Goal: Task Accomplishment & Management: Complete application form

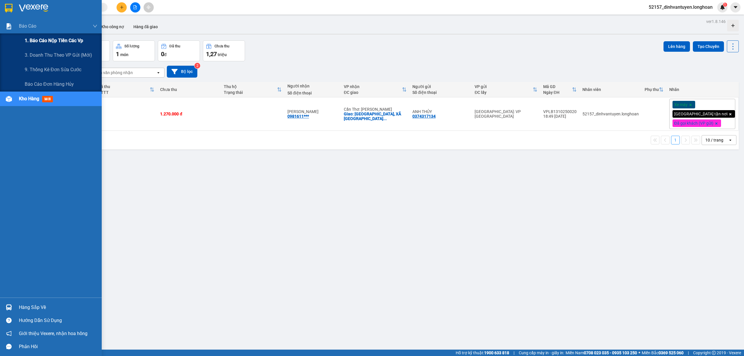
click at [74, 34] on div "1. Báo cáo nộp tiền các vp" at bounding box center [61, 40] width 73 height 15
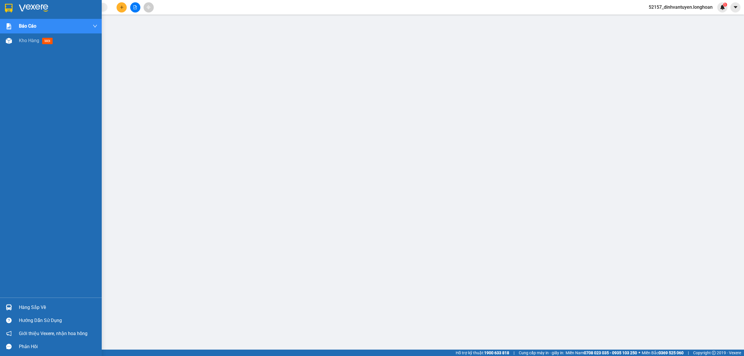
click at [9, 5] on img at bounding box center [9, 8] width 8 height 9
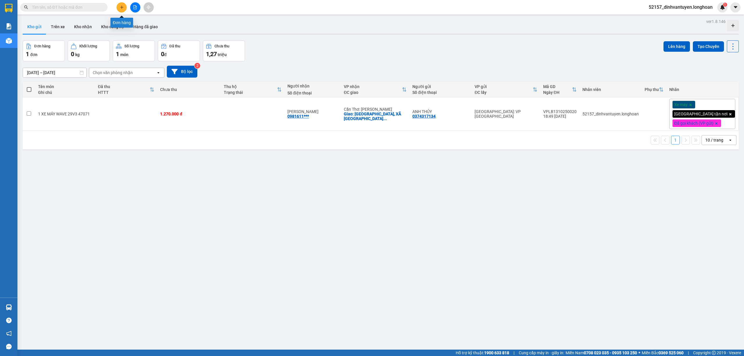
click at [120, 5] on icon "plus" at bounding box center [122, 7] width 4 height 4
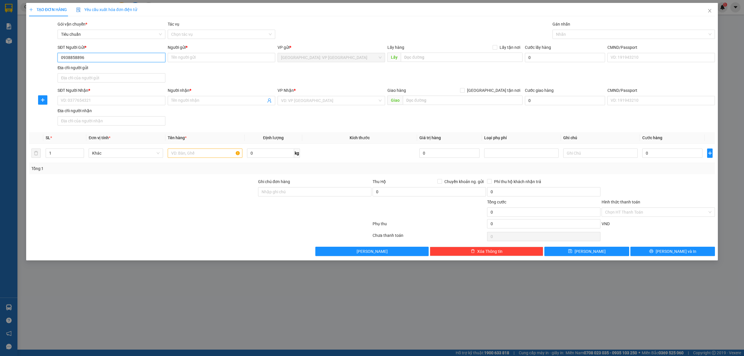
type input "0938858896"
type input "a"
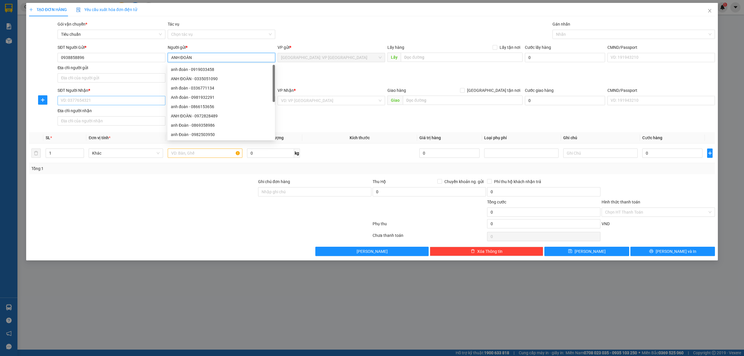
type input "ANH ĐOÀN"
click at [109, 103] on input "SĐT Người Nhận *" at bounding box center [112, 100] width 108 height 9
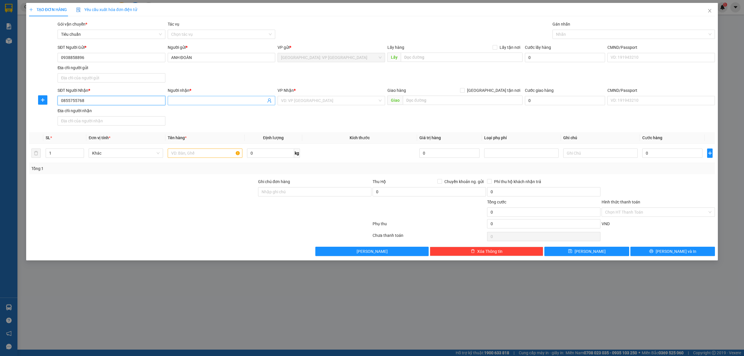
type input "0855755768"
drag, startPoint x: 175, startPoint y: 98, endPoint x: 302, endPoint y: 99, distance: 127.3
click at [178, 98] on input "Người nhận *" at bounding box center [218, 100] width 95 height 6
type input "VÂN KHƯƠNG"
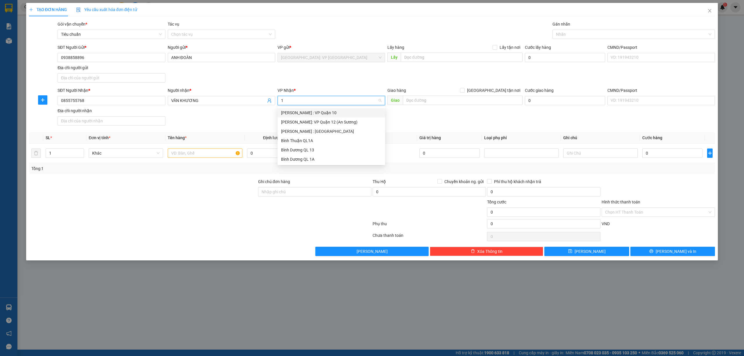
type input "12"
click at [335, 123] on div "Hồ Chí Minh : Kho Quận 12" at bounding box center [331, 122] width 101 height 6
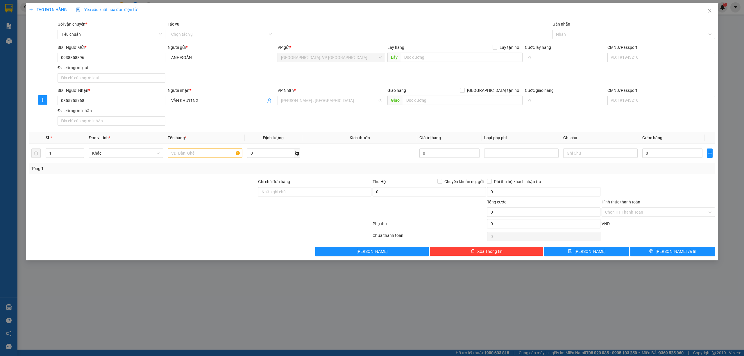
scroll to position [160, 0]
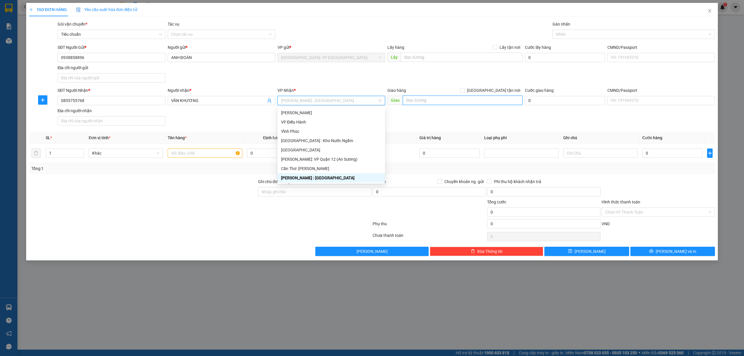
click at [432, 103] on input "text" at bounding box center [463, 100] width 120 height 9
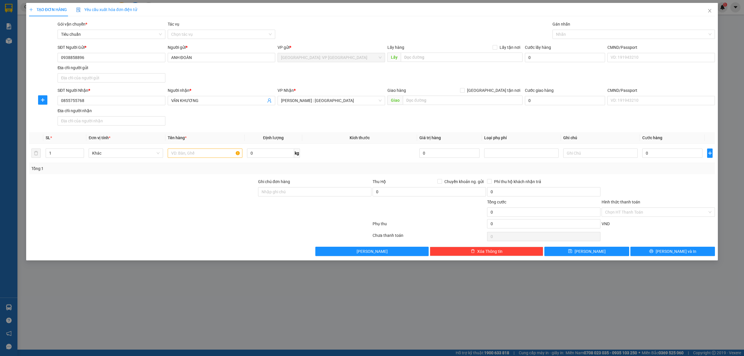
click at [344, 77] on div "SĐT Người Gửi * 0938858896 Người gửi * ANH ĐOÀN VP gửi * Hà Nội: VP Long Biên L…" at bounding box center [386, 64] width 660 height 41
click at [429, 101] on input "text" at bounding box center [463, 100] width 120 height 9
click at [205, 155] on input "text" at bounding box center [205, 153] width 74 height 9
type input "1 xe máy"
click at [419, 103] on input "text" at bounding box center [463, 100] width 120 height 9
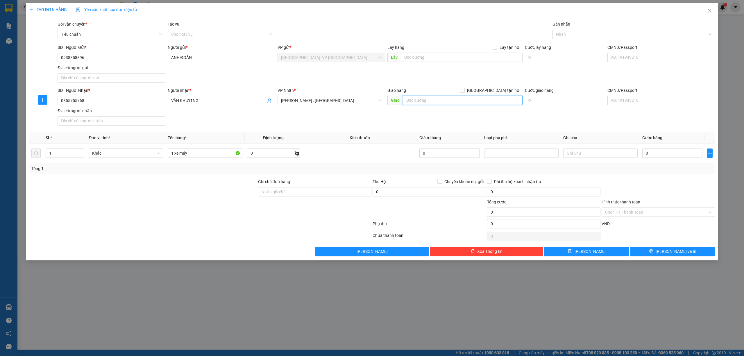
paste input "41 Thái Ly, Thảo Điền, TP. Thủ Đức, TP. Hồ Chí Minh"
click at [455, 98] on input "41 Thái Ly, Thảo Điền, TP. Thủ Đức, TP. Hồ Chí Minh" at bounding box center [463, 100] width 120 height 9
type input "41 Thái Ly, Thảo Điền, TP. Thủ Đức, TP. Hồ Chí Minh"
click at [464, 91] on input "Giao tận nơi" at bounding box center [462, 90] width 4 height 4
checkbox input "true"
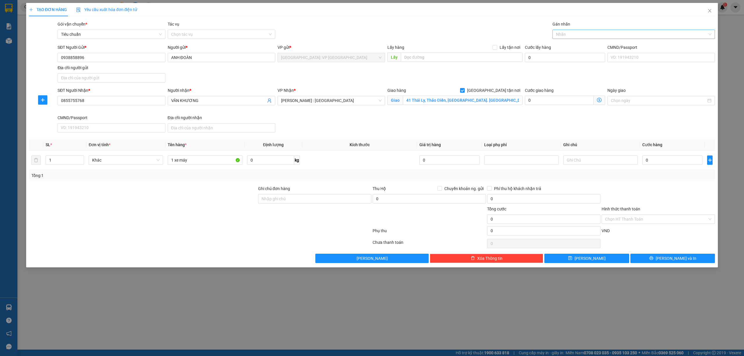
click at [582, 32] on div at bounding box center [631, 34] width 154 height 7
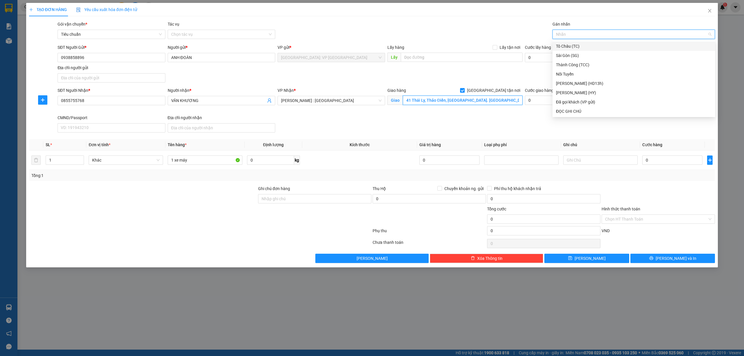
click at [454, 99] on input "41 Thái Ly, Thảo Điền, TP. Thủ Đức, TP. Hồ Chí Minh" at bounding box center [463, 100] width 120 height 9
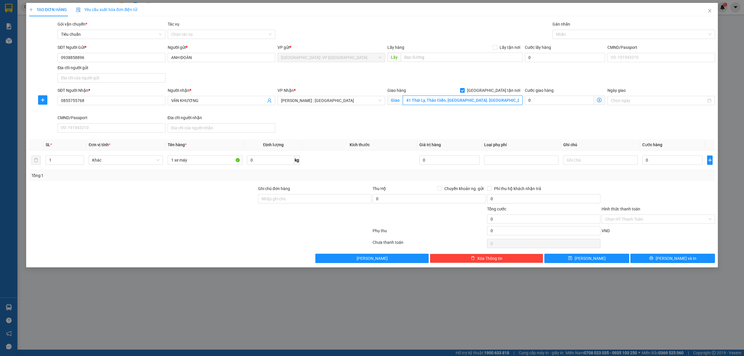
drag, startPoint x: 453, startPoint y: 99, endPoint x: 457, endPoint y: 98, distance: 4.7
click at [453, 99] on input "41 Thái Ly, Thảo Điền, TP. Thủ Đức, TP. Hồ Chí Minh" at bounding box center [463, 100] width 120 height 9
click at [566, 33] on div at bounding box center [631, 34] width 154 height 7
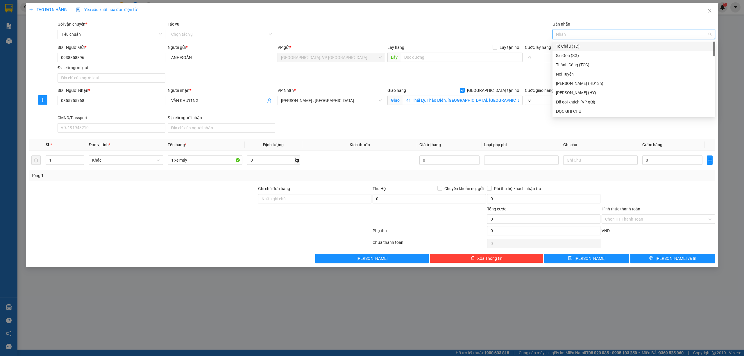
type input "g"
click at [568, 110] on div "Giao tận nơi" at bounding box center [634, 111] width 156 height 6
drag, startPoint x: 203, startPoint y: 159, endPoint x: 209, endPoint y: 158, distance: 6.2
click at [203, 159] on input "1 xe máy" at bounding box center [205, 159] width 74 height 9
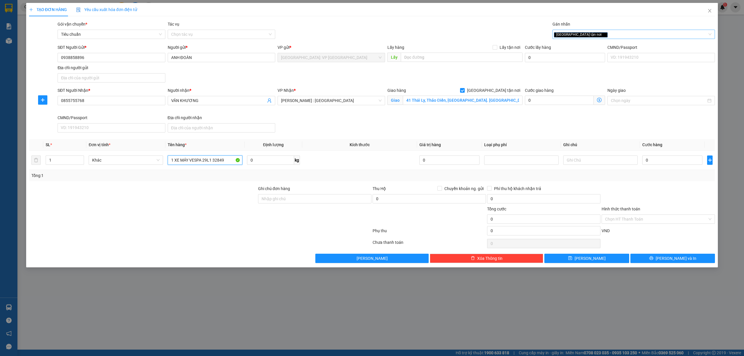
click at [602, 33] on icon "close" at bounding box center [603, 34] width 3 height 3
click at [572, 34] on div at bounding box center [631, 34] width 154 height 7
type input "1 XE MÁY VESPA 29L1 32849XE"
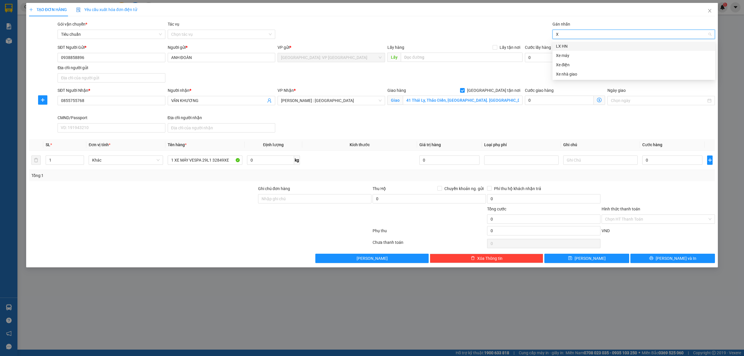
type input "XE"
click at [577, 47] on div "Xe máy" at bounding box center [634, 46] width 156 height 6
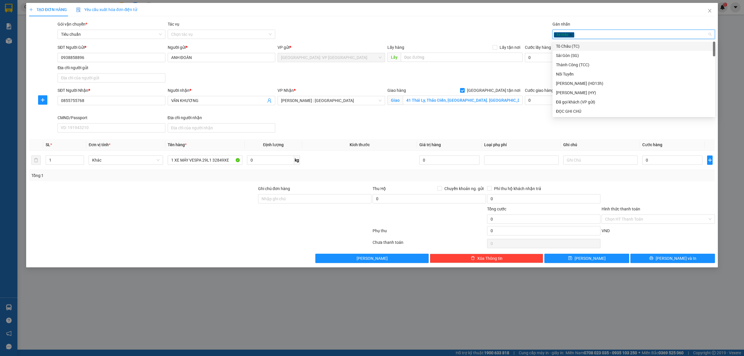
type input "G"
click at [580, 109] on div "Giao tận nơi" at bounding box center [634, 111] width 156 height 6
drag, startPoint x: 292, startPoint y: 201, endPoint x: 373, endPoint y: 184, distance: 82.9
click at [298, 200] on input "Ghi chú đơn hàng" at bounding box center [314, 198] width 113 height 9
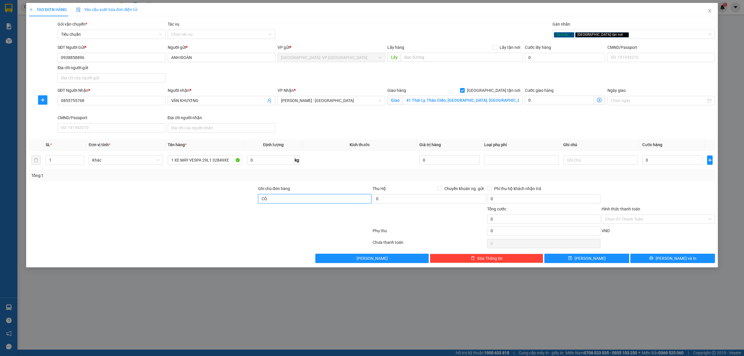
type input "CÓ CHÌA KHÓA QUẤN TAY LÁI, KHÔNG GIẤY TỜ, GƯƠNG ĐỂ CỐP XE"
click at [686, 164] on input "0" at bounding box center [672, 159] width 60 height 9
type input "1"
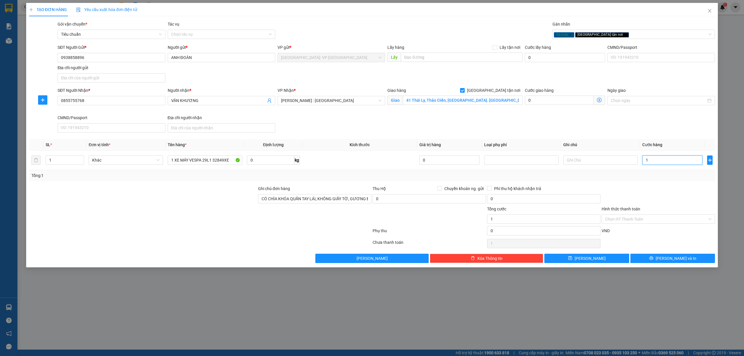
type input "15"
type input "158"
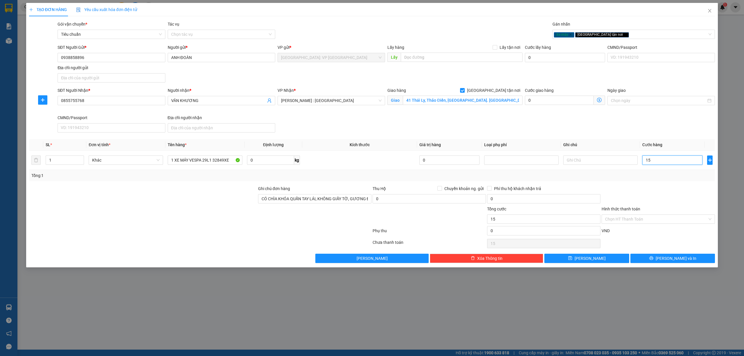
type input "158"
type input "1.580"
type input "15.800"
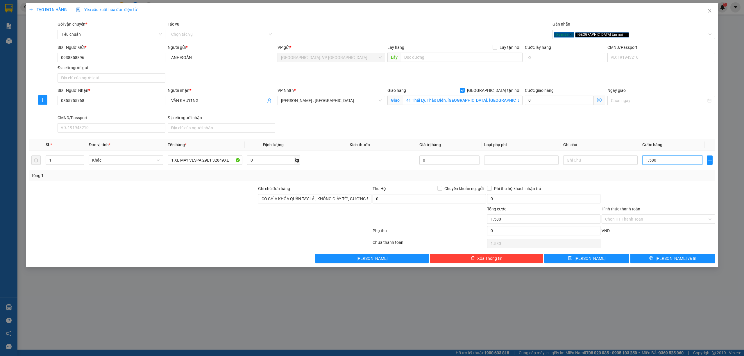
type input "15.800"
type input "158.000"
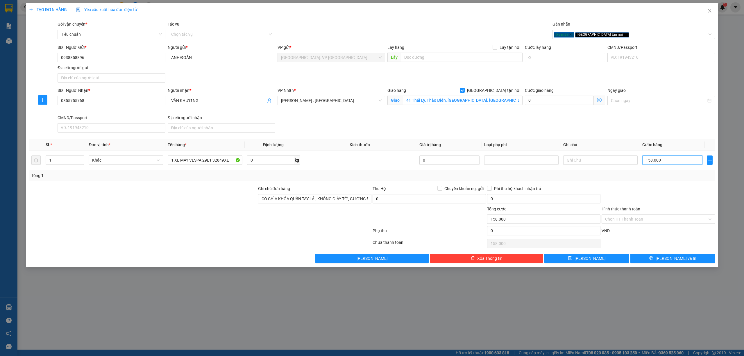
type input "1.580.000"
click at [133, 101] on input "0855755768" at bounding box center [112, 100] width 108 height 9
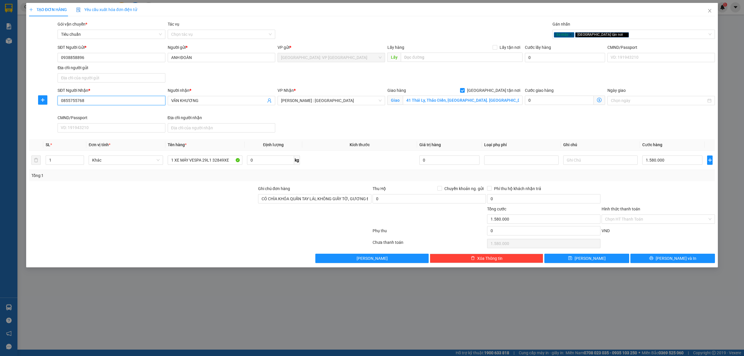
click at [133, 101] on input "0855755768" at bounding box center [112, 100] width 108 height 9
click at [120, 53] on input "0938858896" at bounding box center [112, 57] width 108 height 9
click at [668, 260] on span "Lưu và In" at bounding box center [676, 258] width 41 height 6
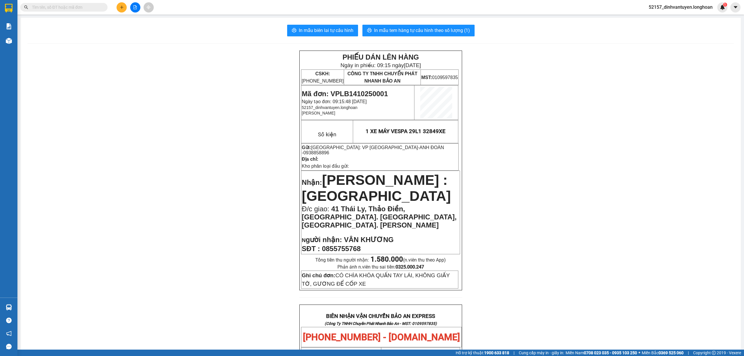
click at [323, 19] on div "In mẫu biên lai tự cấu hình In mẫu tem hàng tự cấu hình theo số lượng (1) PHIẾU…" at bounding box center [381, 334] width 720 height 632
click at [332, 28] on span "In mẫu biên lai tự cấu hình" at bounding box center [326, 30] width 55 height 7
click at [231, 92] on div "PHIẾU DÁN LÊN HÀNG Ngày in phiếu: 09:15 ngày 14-10-2025 CSKH: 1900.06.88.33 CÔN…" at bounding box center [381, 347] width 706 height 592
click at [338, 245] on span "0855755768" at bounding box center [341, 249] width 39 height 8
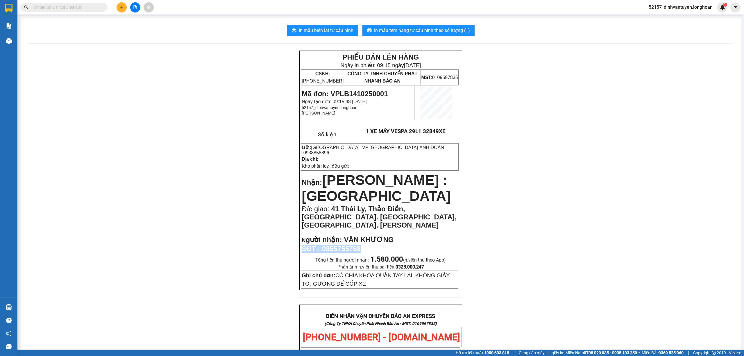
click at [338, 245] on span "0855755768" at bounding box center [341, 249] width 39 height 8
click at [345, 245] on span "0855755768" at bounding box center [341, 249] width 39 height 8
click at [124, 6] on button at bounding box center [122, 7] width 10 height 10
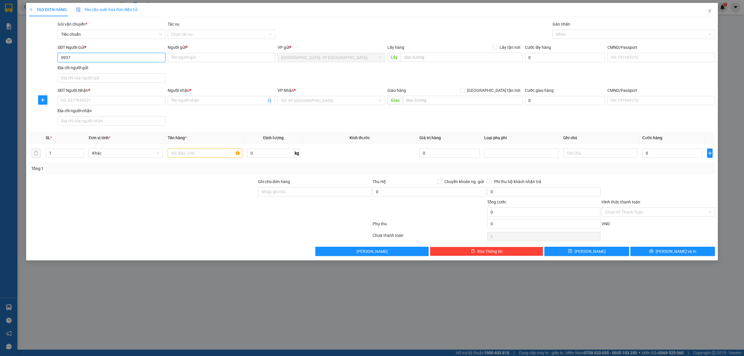
click at [100, 57] on input "0937" at bounding box center [112, 57] width 108 height 9
click at [108, 56] on input "0937316716" at bounding box center [112, 57] width 108 height 9
type input "0937316716"
click at [96, 102] on input "SĐT Người Nhận *" at bounding box center [112, 100] width 108 height 9
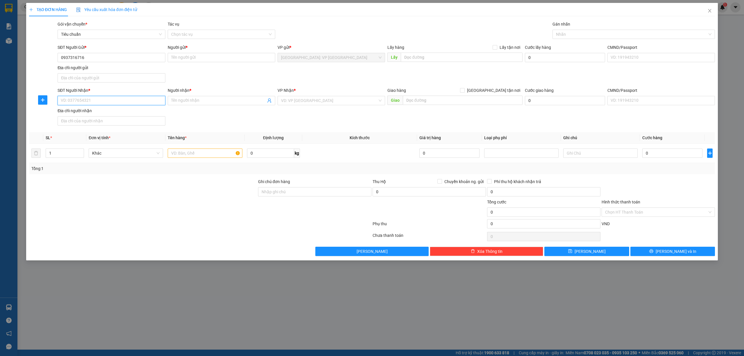
paste input "0937316716"
type input "0937316716"
click at [195, 99] on input "Người nhận *" at bounding box center [218, 100] width 95 height 6
type input "a"
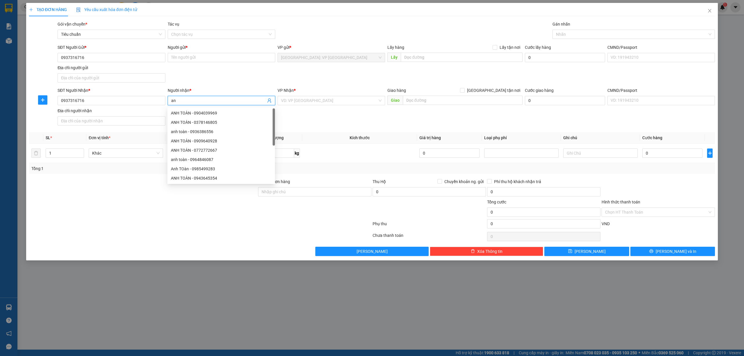
type input "a"
type input "ANH TOÀN"
click at [124, 56] on input "0937316716" at bounding box center [112, 57] width 108 height 9
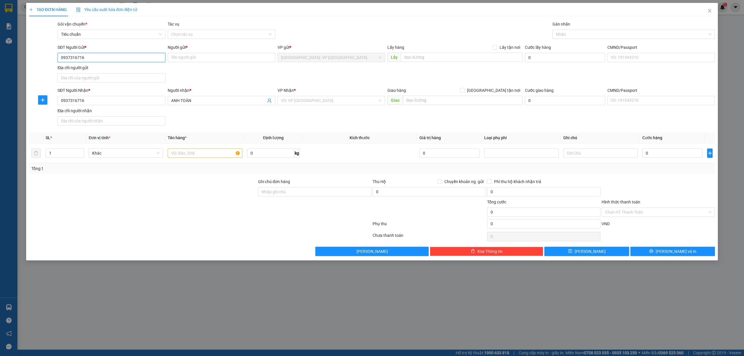
click at [124, 56] on input "0937316716" at bounding box center [112, 57] width 108 height 9
click at [124, 56] on input "SĐT Người Gửi *" at bounding box center [112, 57] width 108 height 9
drag, startPoint x: 96, startPoint y: 70, endPoint x: 113, endPoint y: 73, distance: 16.9
click at [97, 70] on div "0985419700 - ANH ĐỨC" at bounding box center [111, 69] width 101 height 6
type input "0985419700"
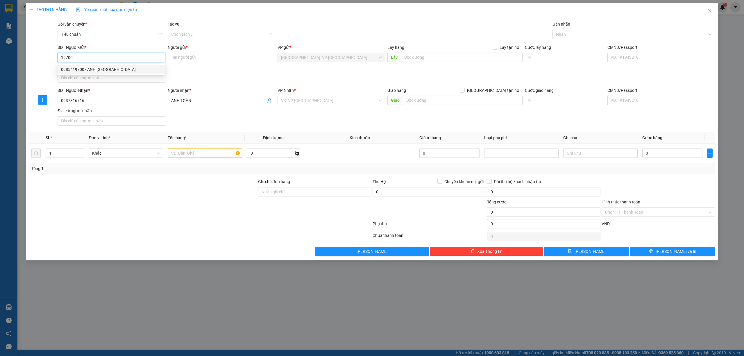
type input "ANH ĐỨC"
type input "0985419700"
drag, startPoint x: 306, startPoint y: 99, endPoint x: 359, endPoint y: 105, distance: 53.8
click at [313, 101] on input "search" at bounding box center [329, 100] width 96 height 9
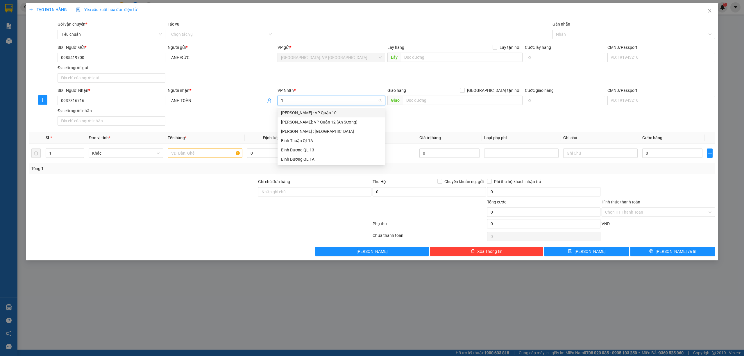
type input "12"
click at [326, 122] on div "Hồ Chí Minh : Kho Quận 12" at bounding box center [331, 122] width 101 height 6
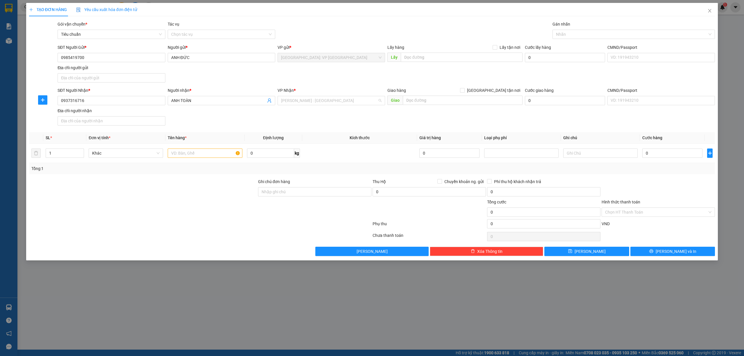
scroll to position [160, 0]
click at [435, 96] on input "text" at bounding box center [463, 100] width 120 height 9
paste input "77, Bãi Sậy, Phường 1, Quận 6, Thành Phố Hồ Chí Minh"
type input "77, Bãi Sậy, Phường 1, Quận 6, Thành Phố Hồ Chí Minh"
click at [464, 91] on input "Giao tận nơi" at bounding box center [462, 90] width 4 height 4
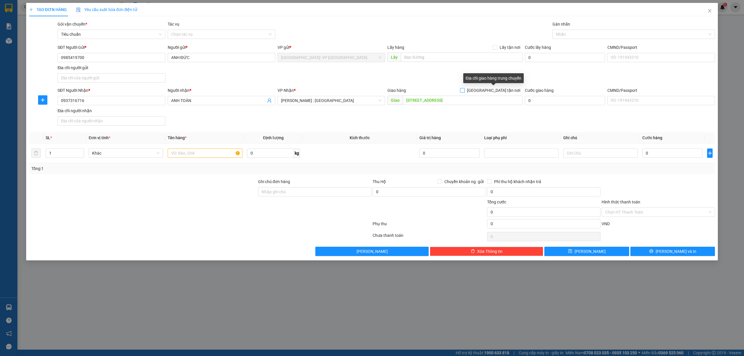
checkbox input "true"
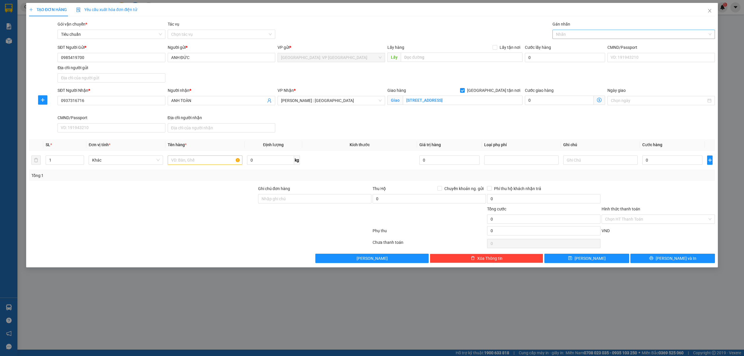
click at [576, 34] on div at bounding box center [631, 34] width 154 height 7
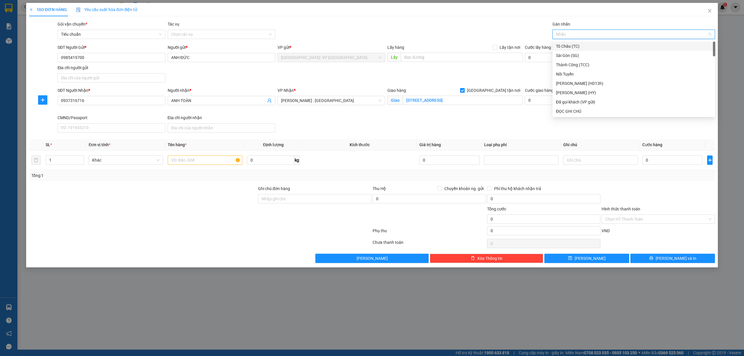
type input "g"
click at [570, 110] on div "Giao tận nơi" at bounding box center [634, 111] width 156 height 6
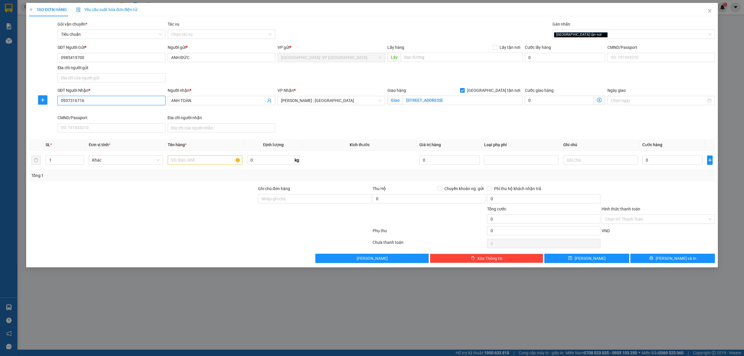
click at [148, 105] on input "0937316716" at bounding box center [112, 100] width 108 height 9
click at [80, 158] on span "up" at bounding box center [80, 158] width 3 height 3
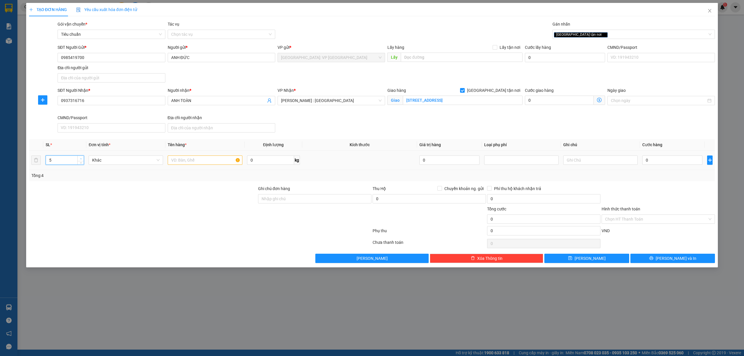
click at [80, 158] on span "up" at bounding box center [80, 158] width 3 height 3
type input "7"
click at [80, 158] on span "up" at bounding box center [80, 158] width 3 height 3
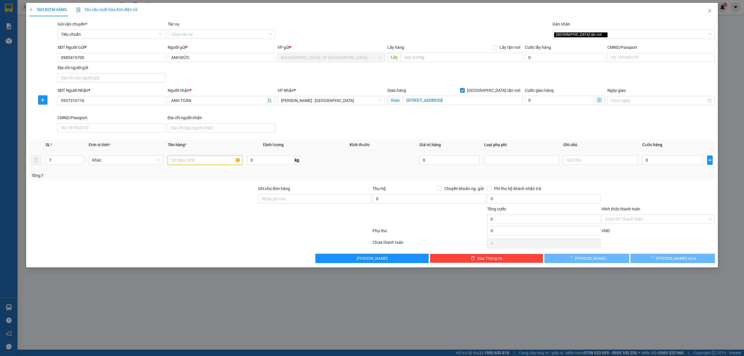
drag, startPoint x: 171, startPoint y: 162, endPoint x: 191, endPoint y: 162, distance: 19.5
click at [173, 162] on input "text" at bounding box center [205, 159] width 74 height 9
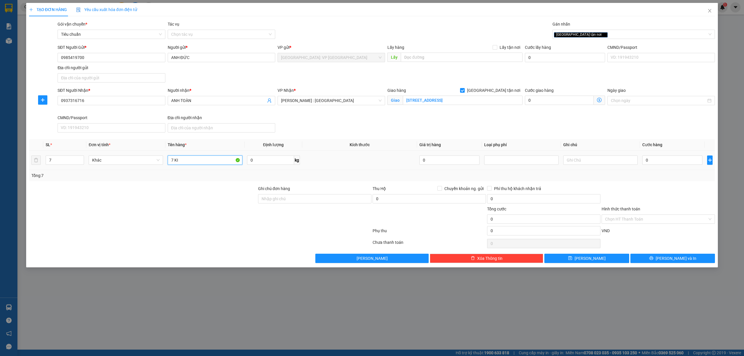
click at [195, 162] on input "7 KI" at bounding box center [205, 159] width 74 height 9
type input "7 KIỆN GIẤY BỌC XỐP NỔ HÀNG QUẦN ÁO"
click at [692, 162] on input "0" at bounding box center [672, 159] width 60 height 9
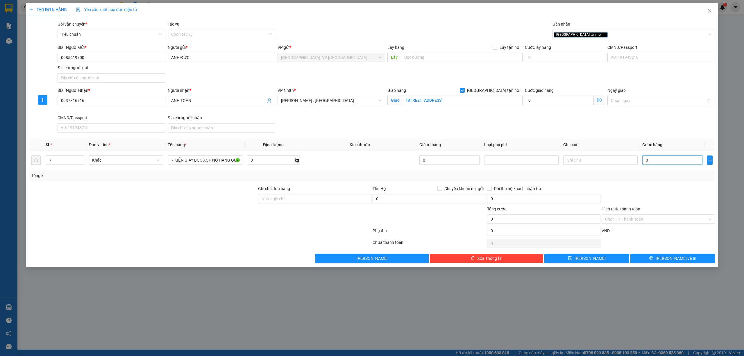
type input "1"
type input "10"
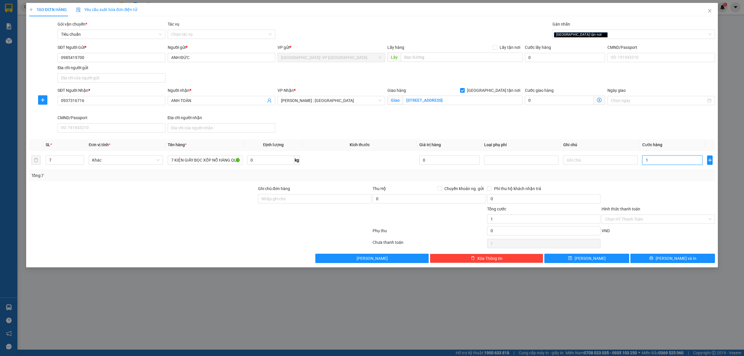
type input "10"
type input "105"
type input "1.050"
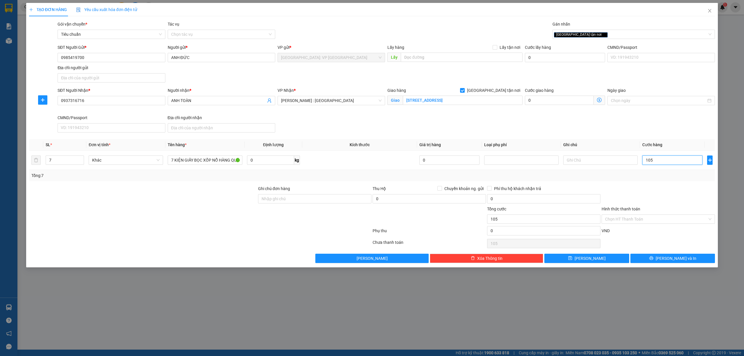
type input "1.050"
type input "10.500"
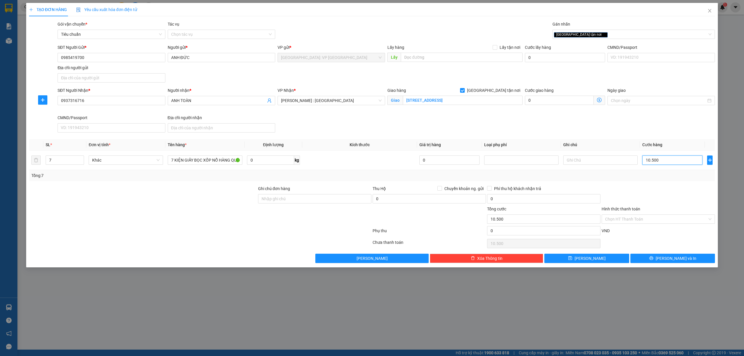
type input "105.000"
type input "1.050.000"
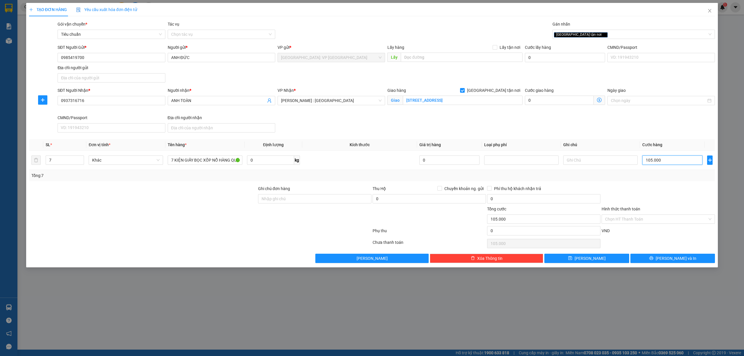
type input "1.050.000"
click at [641, 220] on input "Hình thức thanh toán" at bounding box center [656, 219] width 102 height 9
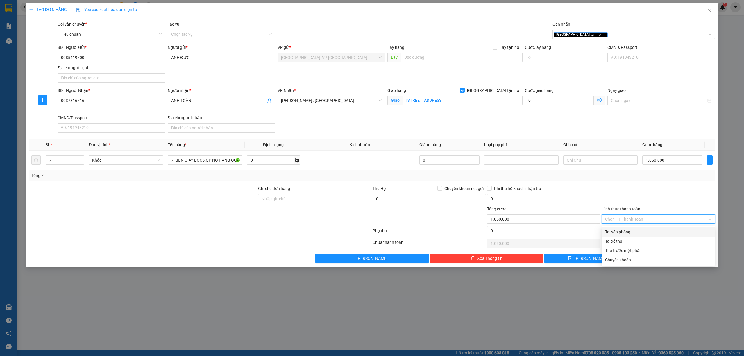
click at [627, 233] on div "Tại văn phòng" at bounding box center [658, 232] width 106 height 6
type input "0"
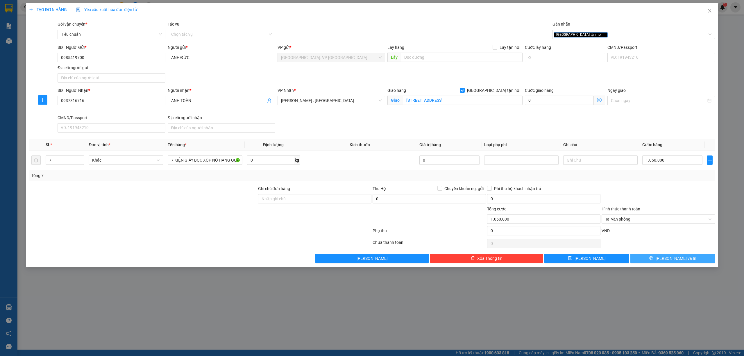
click at [673, 260] on span "Lưu và In" at bounding box center [676, 258] width 41 height 6
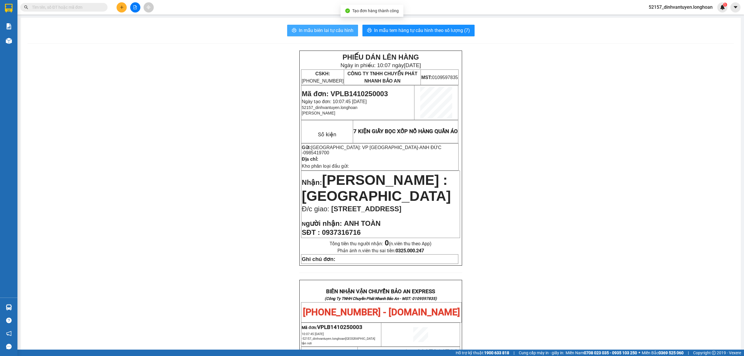
click at [337, 26] on button "In mẫu biên lai tự cấu hình" at bounding box center [322, 31] width 71 height 12
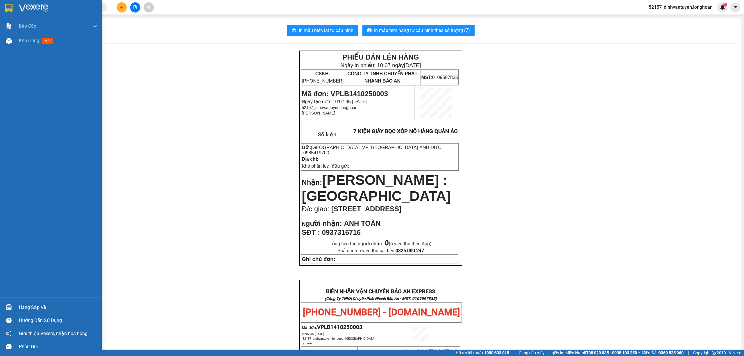
click at [4, 8] on div at bounding box center [9, 8] width 10 height 10
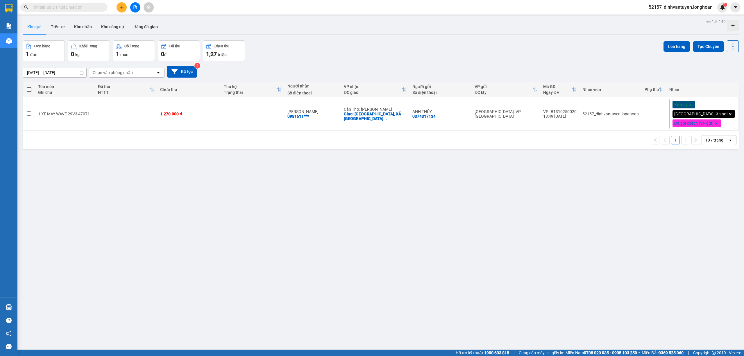
click at [86, 8] on input "text" at bounding box center [66, 7] width 69 height 6
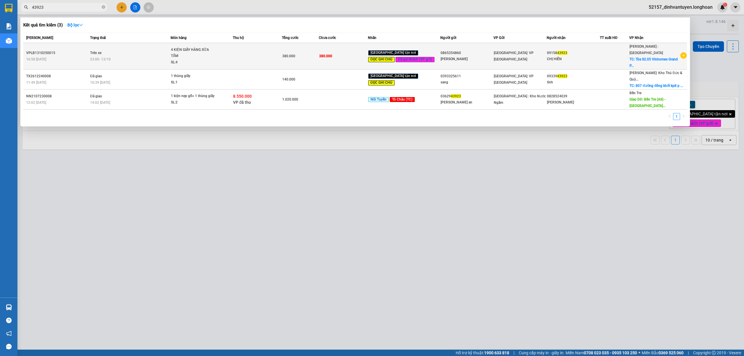
type input "43923"
click at [276, 54] on td at bounding box center [257, 56] width 49 height 26
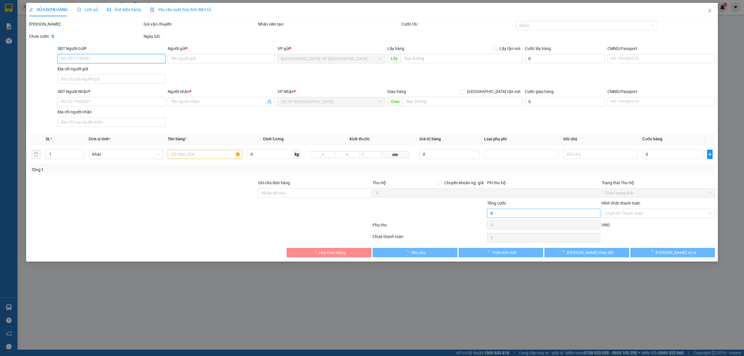
type input "0865354860"
type input "Mộc Hương"
type input "0915843923"
type input "CHỊ HIỀN"
checkbox input "true"
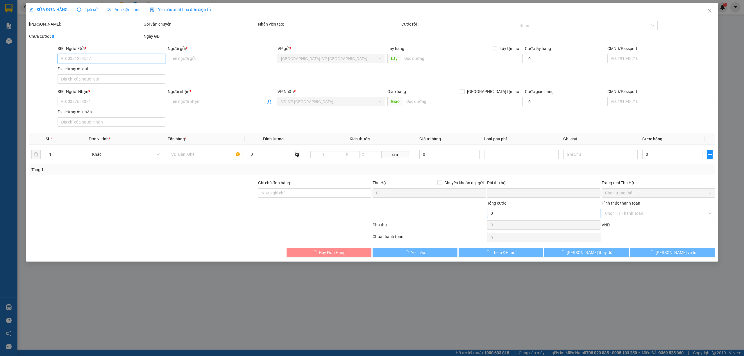
type input "Tòa S2.05 Vinhomes Grand Park đường Nguyễn Xiển - Long Phước, phường Long Thạnh…"
type input "KHÁCH NHẬN ĐƯỢC TRONG NGÀY CHỦ NHẬT 19/10"
type input "0"
type input "380.000"
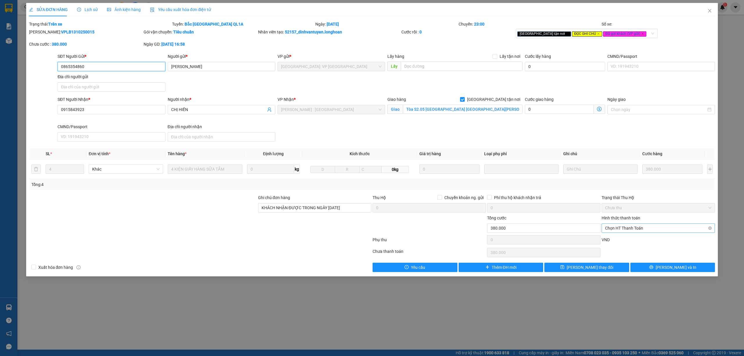
click at [645, 227] on span "Chọn HT Thanh Toán" at bounding box center [658, 228] width 106 height 9
click at [634, 240] on div "Tại văn phòng" at bounding box center [658, 241] width 106 height 6
type input "0"
click at [653, 269] on icon "printer" at bounding box center [651, 267] width 4 height 4
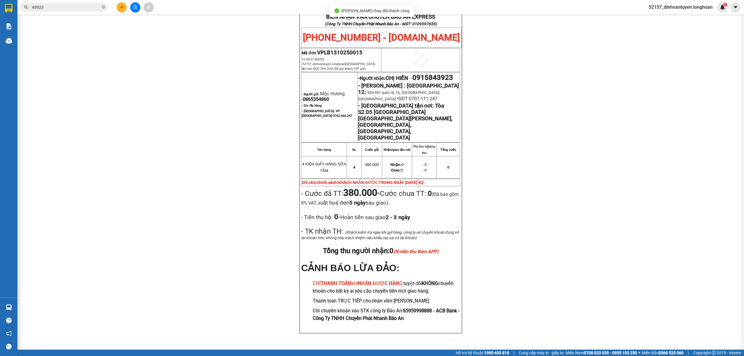
scroll to position [310, 0]
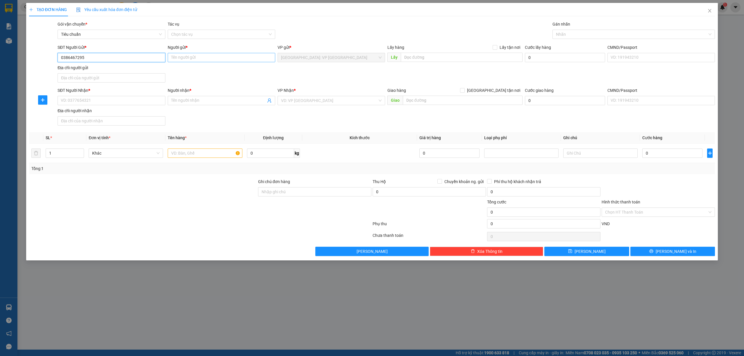
type input "0386467295"
type input "c"
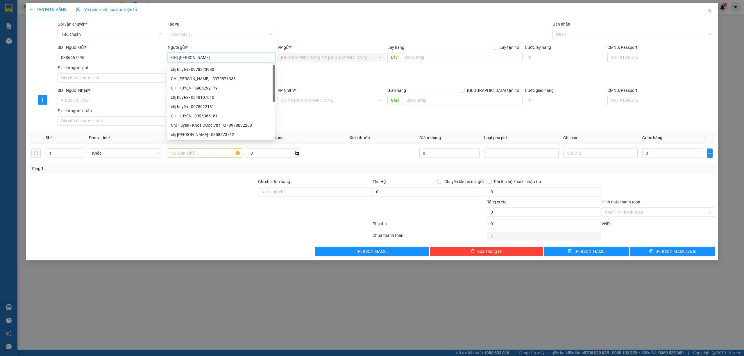
type input "CHỊ HUYỀN"
click at [120, 106] on div "SĐT Người Nhận * VD: 0377654321" at bounding box center [112, 97] width 108 height 20
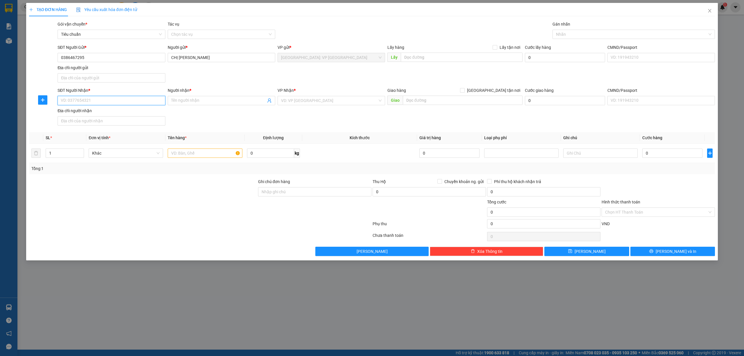
click at [133, 104] on input "SĐT Người Nhận *" at bounding box center [112, 100] width 108 height 9
type input "0363094256"
drag, startPoint x: 189, startPoint y: 101, endPoint x: 198, endPoint y: 102, distance: 8.7
click at [191, 102] on input "Người nhận *" at bounding box center [218, 100] width 95 height 6
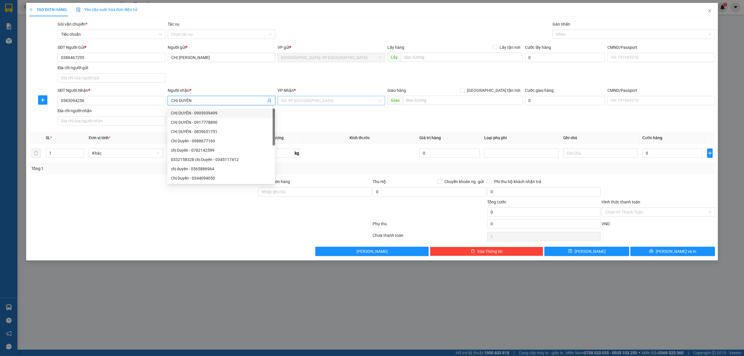
type input "CHỊ DUYÊN"
click at [305, 98] on input "search" at bounding box center [329, 100] width 96 height 9
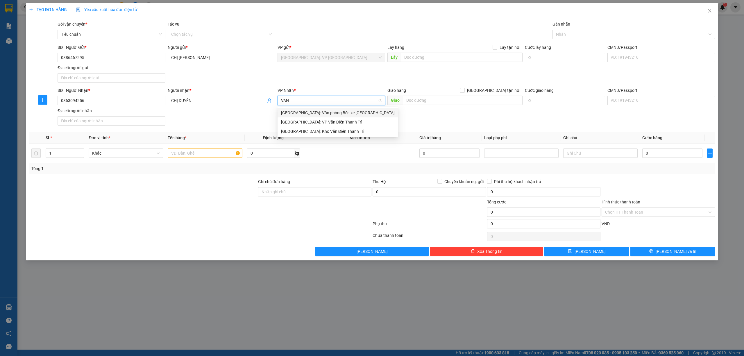
type input "VAN D"
drag, startPoint x: 301, startPoint y: 123, endPoint x: 319, endPoint y: 120, distance: 18.4
click at [302, 123] on div "Hà Nội: Kho Văn Điển Thanh Trì" at bounding box center [331, 122] width 101 height 6
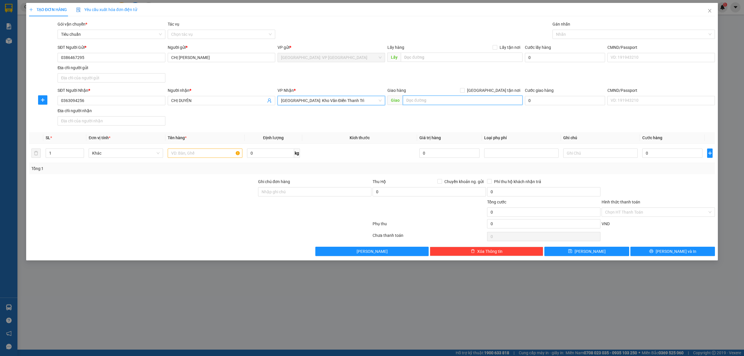
drag, startPoint x: 441, startPoint y: 97, endPoint x: 450, endPoint y: 99, distance: 9.6
click at [444, 97] on input "text" at bounding box center [463, 100] width 120 height 9
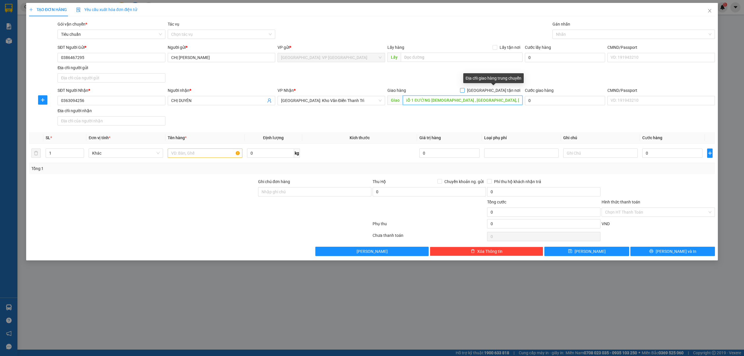
scroll to position [0, 19]
type input "SỐ 10 NGÕ 1 ĐƯỜNG ĐỀN THÁNH , KẺ SẶT, BÌNH GIANG, HẢI DƯƠNG"
click at [464, 90] on input "Giao tận nơi" at bounding box center [462, 90] width 4 height 4
checkbox input "true"
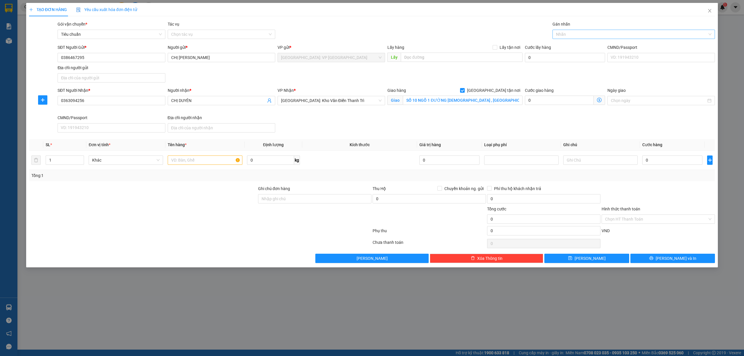
click at [572, 33] on div at bounding box center [631, 34] width 154 height 7
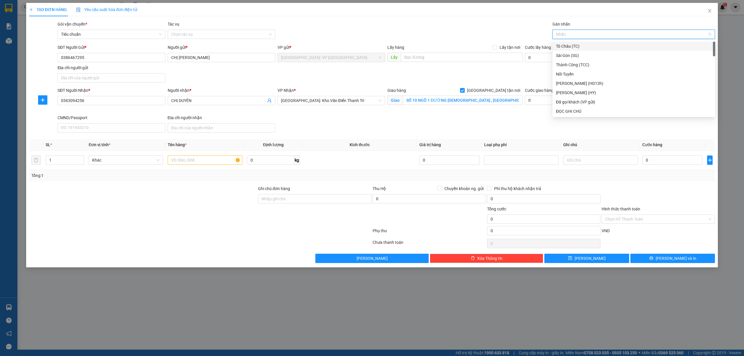
type input "G"
click at [571, 110] on div "Giao tận nơi" at bounding box center [634, 111] width 156 height 6
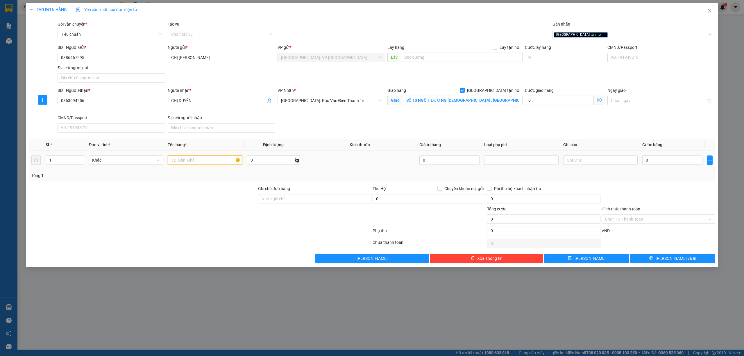
drag, startPoint x: 195, startPoint y: 161, endPoint x: 199, endPoint y: 160, distance: 4.7
click at [196, 161] on input "text" at bounding box center [205, 159] width 74 height 9
type input "1 KIỆN GIẤY BỌC NILONG HÀNG POP MART"
click at [674, 159] on input "0" at bounding box center [672, 159] width 60 height 9
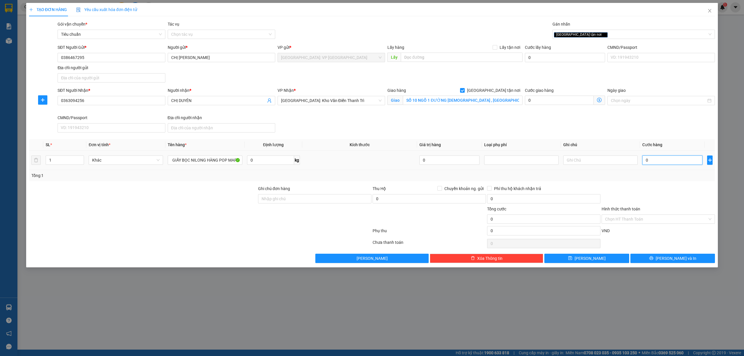
scroll to position [0, 0]
type input "8"
type input "85"
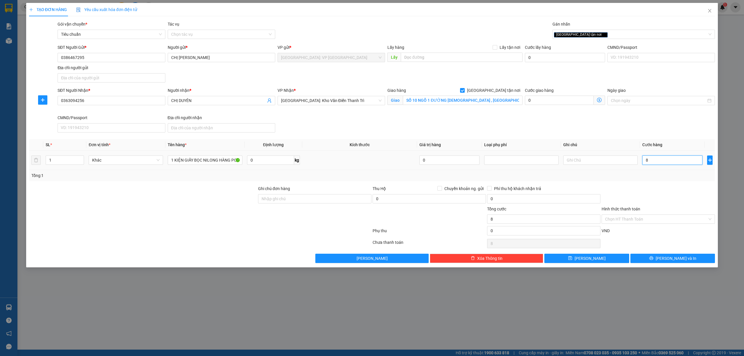
type input "85"
type input "850"
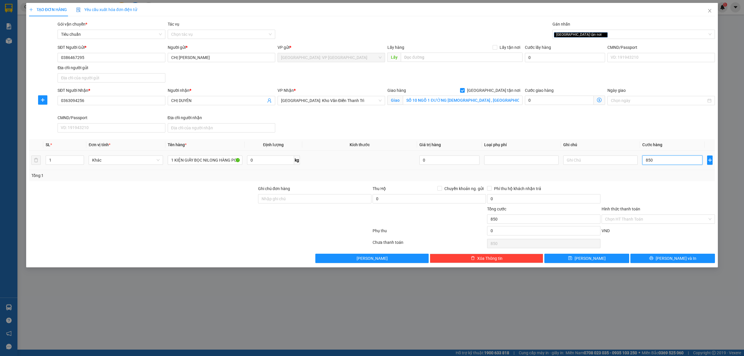
type input "8.500"
type input "85.000"
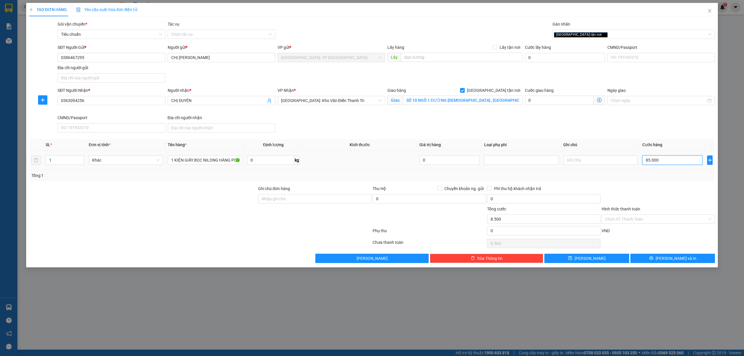
type input "85.000"
click at [672, 220] on input "Hình thức thanh toán" at bounding box center [656, 219] width 102 height 9
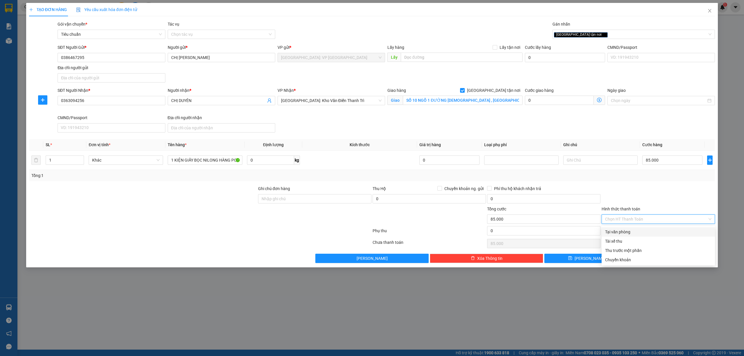
click at [640, 229] on div "Tại văn phòng" at bounding box center [658, 232] width 106 height 6
type input "0"
click at [674, 260] on span "Lưu và In" at bounding box center [676, 258] width 41 height 6
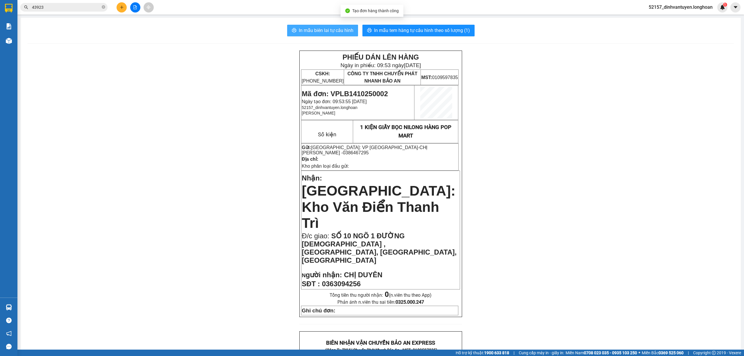
click at [337, 32] on span "In mẫu biên lai tự cấu hình" at bounding box center [326, 30] width 55 height 7
